Goal: Task Accomplishment & Management: Use online tool/utility

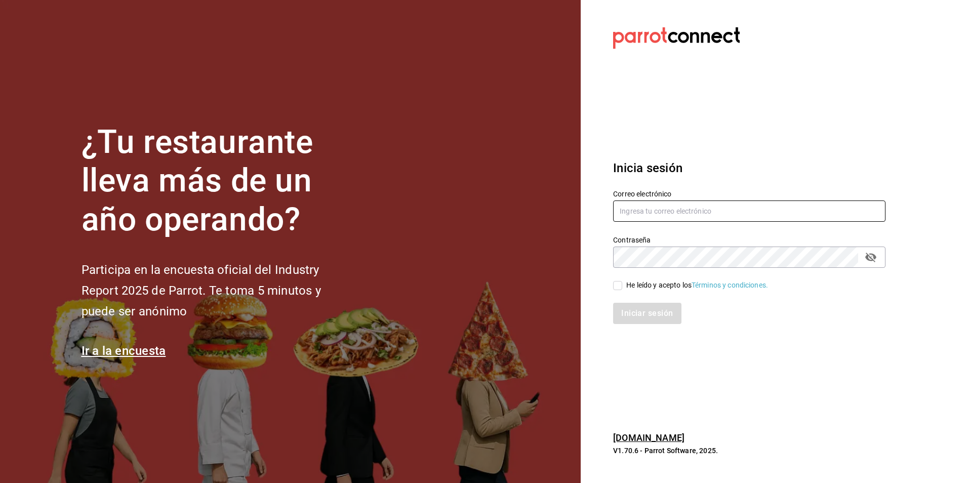
type input "lomasverdesterraza2019@gmail.com"
click at [622, 287] on input "He leído y acepto los Términos y condiciones." at bounding box center [617, 285] width 9 height 9
checkbox input "true"
click at [643, 315] on button "Iniciar sesión" at bounding box center [647, 313] width 69 height 21
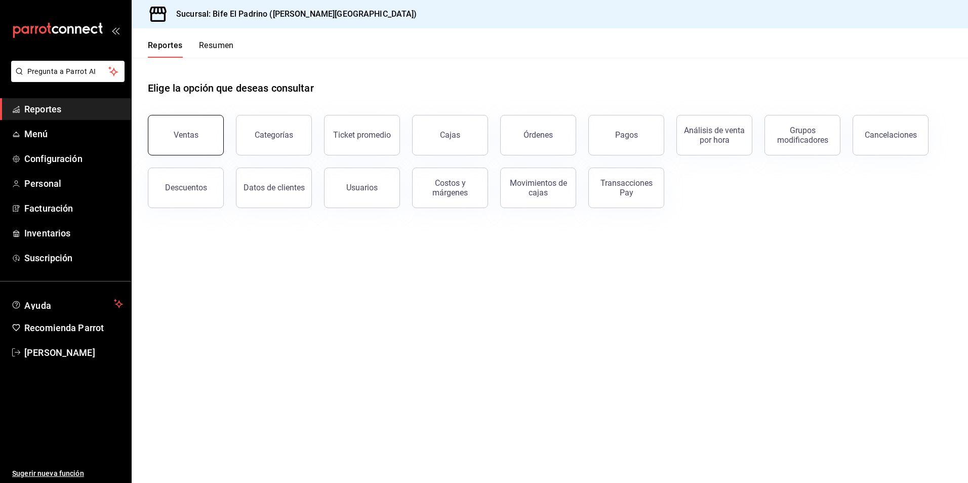
click at [211, 138] on button "Ventas" at bounding box center [186, 135] width 76 height 41
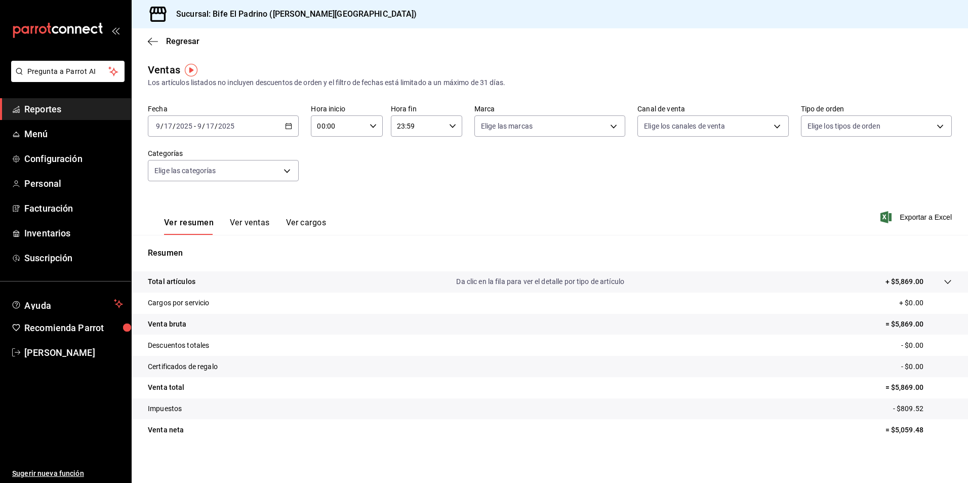
click at [286, 128] on icon "button" at bounding box center [288, 126] width 7 height 7
click at [191, 182] on span "Ayer" at bounding box center [195, 179] width 79 height 11
click at [371, 124] on icon "button" at bounding box center [373, 126] width 7 height 7
click at [332, 204] on button "02" at bounding box center [326, 200] width 31 height 20
type input "02:00"
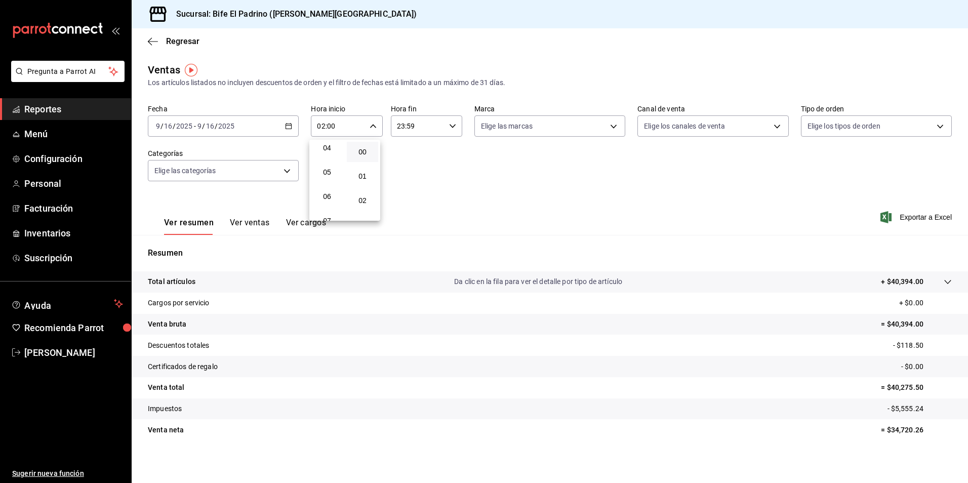
click at [332, 204] on div "00 01 02 03 04 05 06 07 08 09 10 11 12 13 14 15 16 17 18 19 20 21 22 23" at bounding box center [326, 180] width 35 height 81
click at [507, 186] on div at bounding box center [484, 241] width 968 height 483
click at [449, 126] on icon "button" at bounding box center [452, 126] width 7 height 7
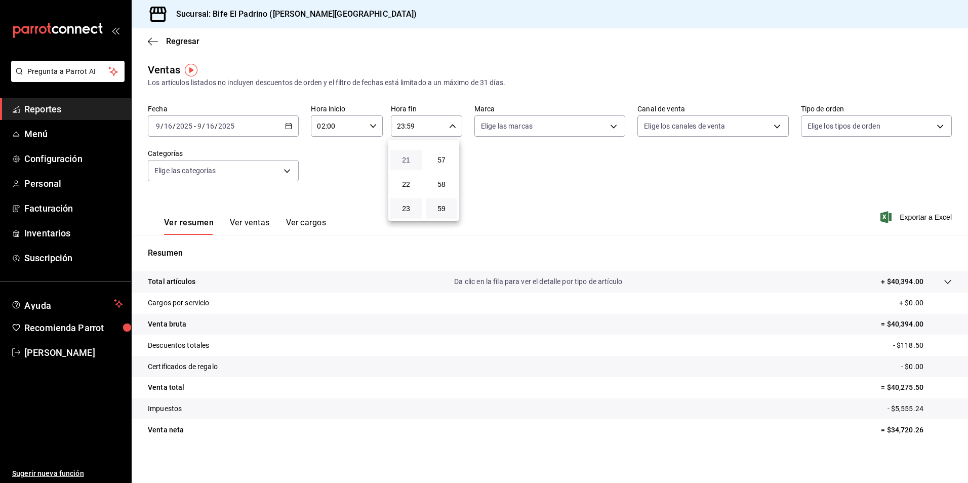
click at [408, 162] on span "21" at bounding box center [406, 160] width 19 height 8
type input "21:59"
click at [408, 162] on span "17" at bounding box center [406, 164] width 19 height 8
click at [451, 158] on button "57" at bounding box center [441, 160] width 31 height 20
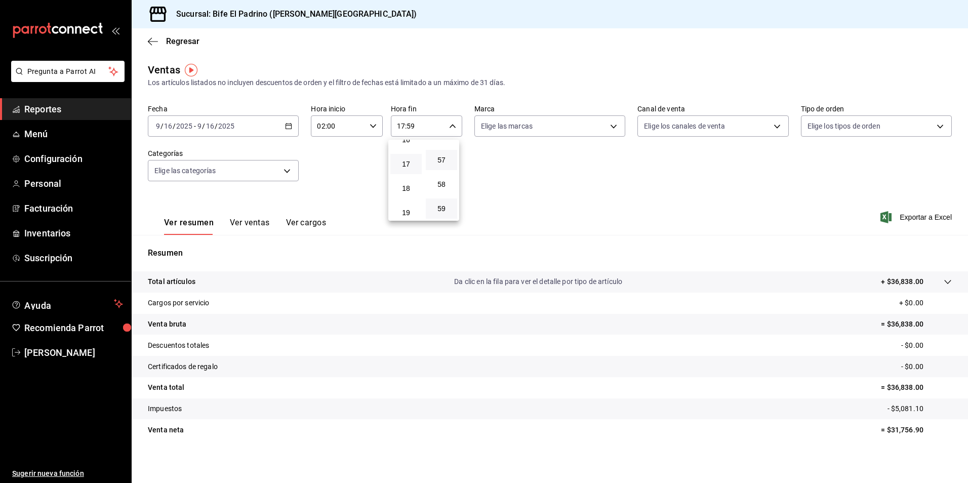
type input "17:57"
click at [448, 158] on button "00" at bounding box center [441, 152] width 31 height 20
type input "17:00"
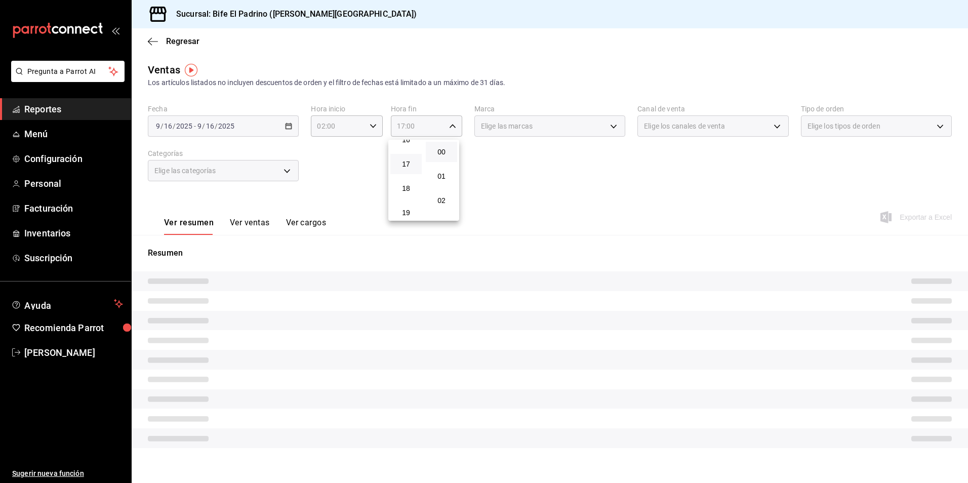
click at [570, 199] on div at bounding box center [484, 241] width 968 height 483
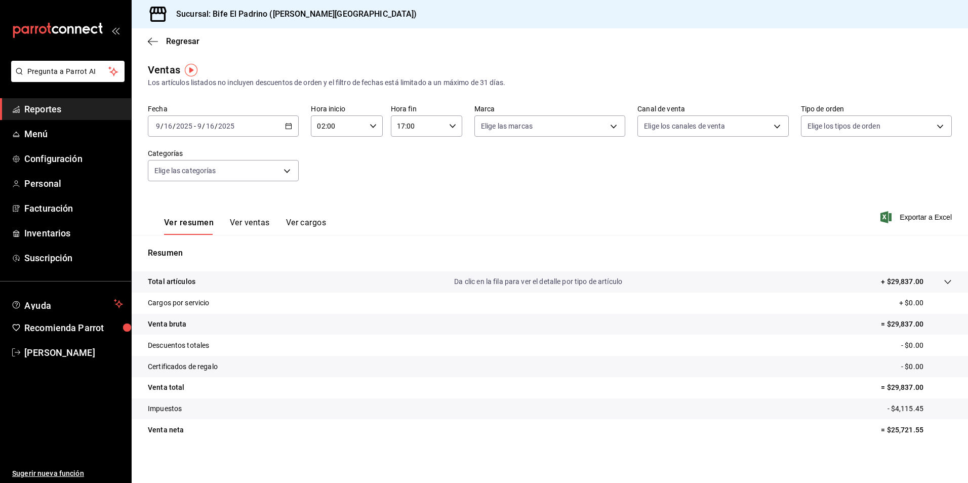
click at [187, 281] on p "Total artículos" at bounding box center [172, 282] width 48 height 11
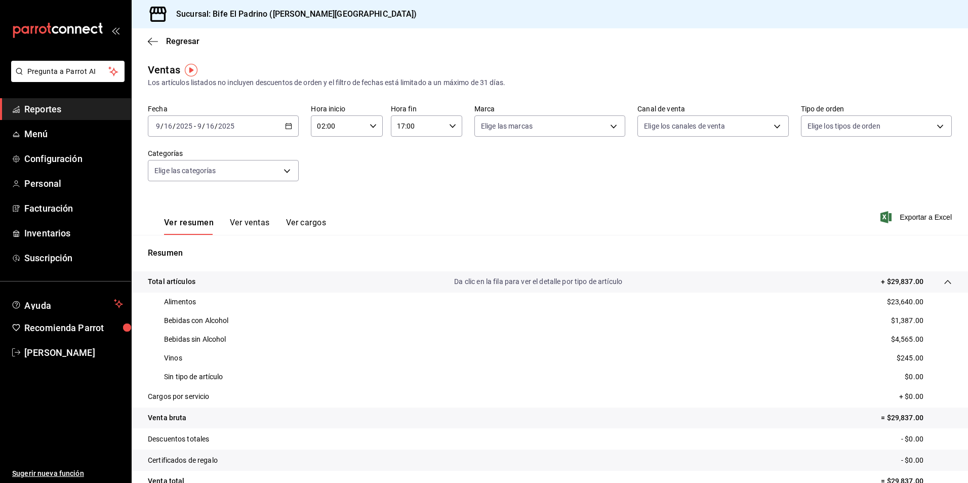
drag, startPoint x: 501, startPoint y: 207, endPoint x: 382, endPoint y: 136, distance: 138.3
click at [495, 202] on div "Ver resumen Ver ventas Ver cargos Exportar a Excel" at bounding box center [550, 214] width 837 height 42
click at [373, 126] on \(Stroke\) "button" at bounding box center [373, 126] width 6 height 4
click at [325, 210] on button "04" at bounding box center [326, 200] width 31 height 20
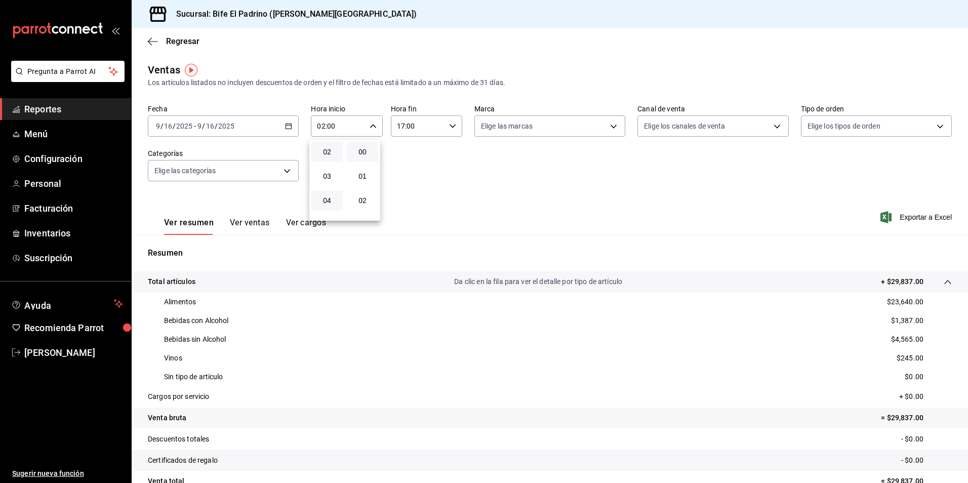
type input "04:00"
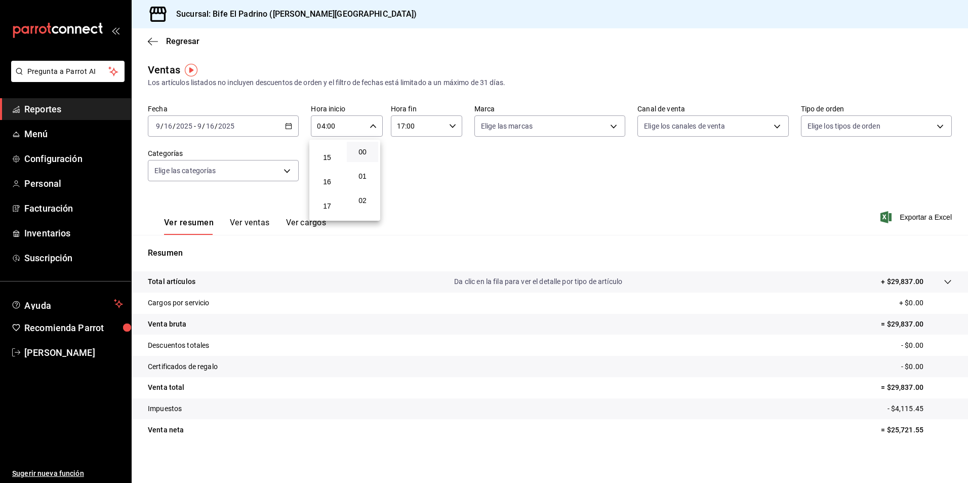
scroll to position [373, 0]
click at [329, 197] on button "17" at bounding box center [326, 192] width 31 height 20
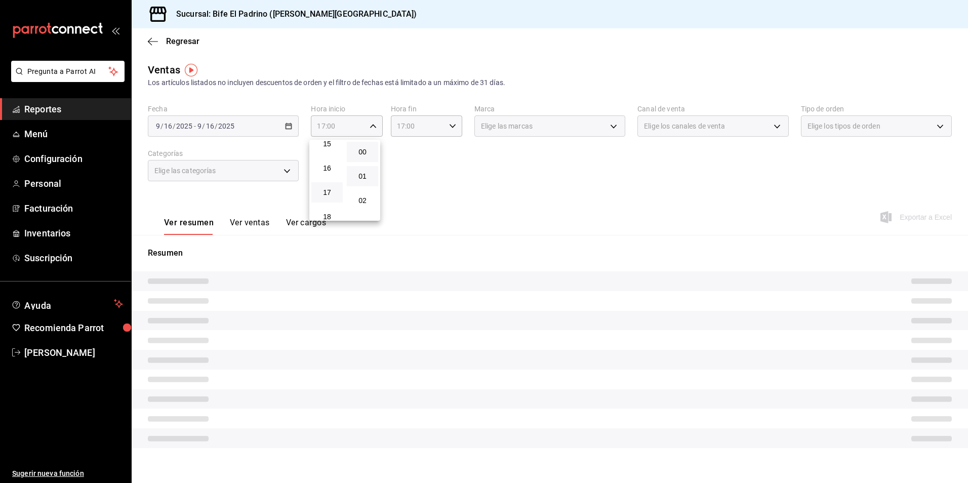
click at [356, 181] on button "01" at bounding box center [362, 176] width 31 height 20
type input "17:01"
click at [439, 180] on div at bounding box center [484, 241] width 968 height 483
click at [451, 126] on \(Stroke\) "button" at bounding box center [453, 126] width 6 height 4
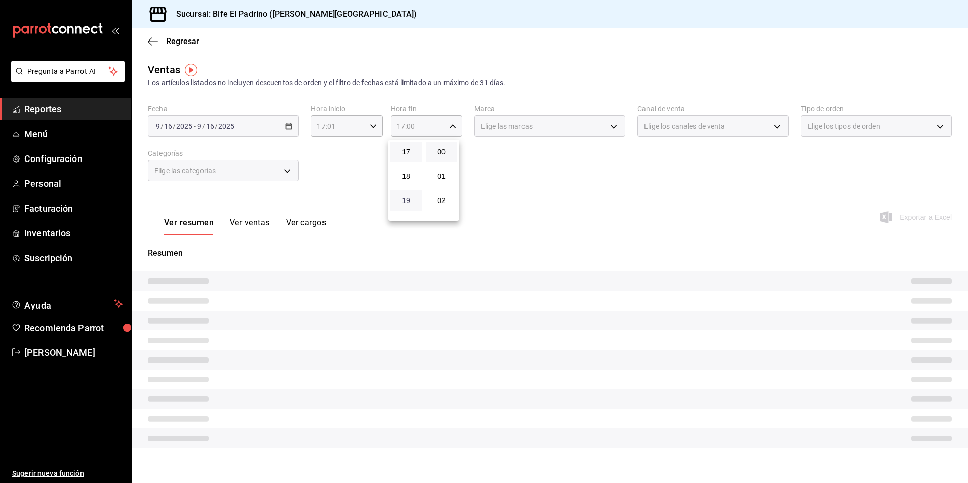
click at [413, 204] on span "19" at bounding box center [406, 201] width 19 height 8
type input "19:00"
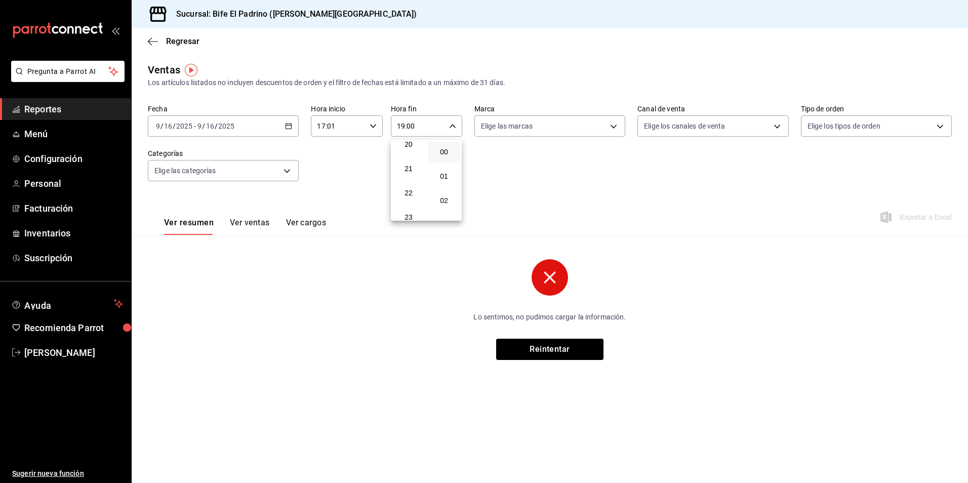
scroll to position [502, 0]
click at [413, 204] on button "23" at bounding box center [408, 209] width 31 height 20
click at [439, 204] on span "02" at bounding box center [445, 201] width 20 height 8
type input "23:02"
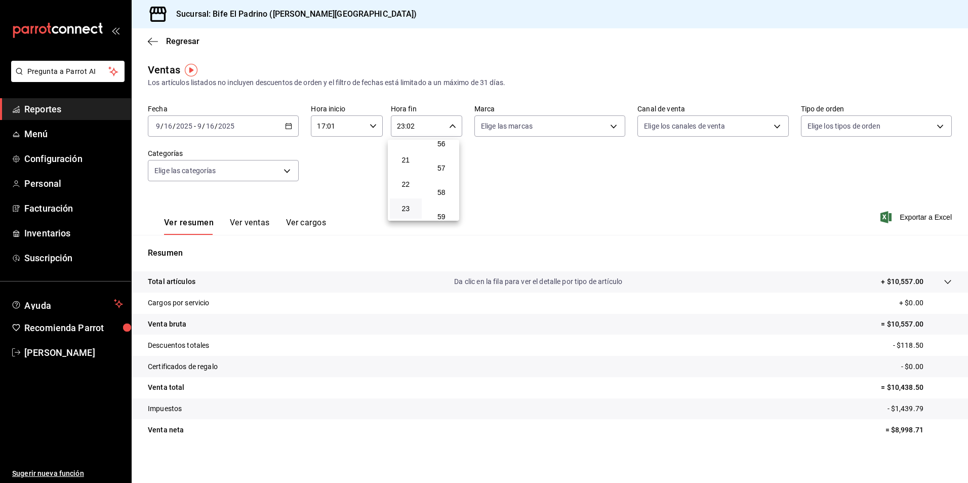
scroll to position [1378, 0]
click at [439, 204] on button "59" at bounding box center [442, 209] width 32 height 20
type input "23:59"
click at [182, 286] on div at bounding box center [484, 241] width 968 height 483
click at [181, 282] on p "Total artículos" at bounding box center [172, 282] width 48 height 11
